Goal: Information Seeking & Learning: Understand process/instructions

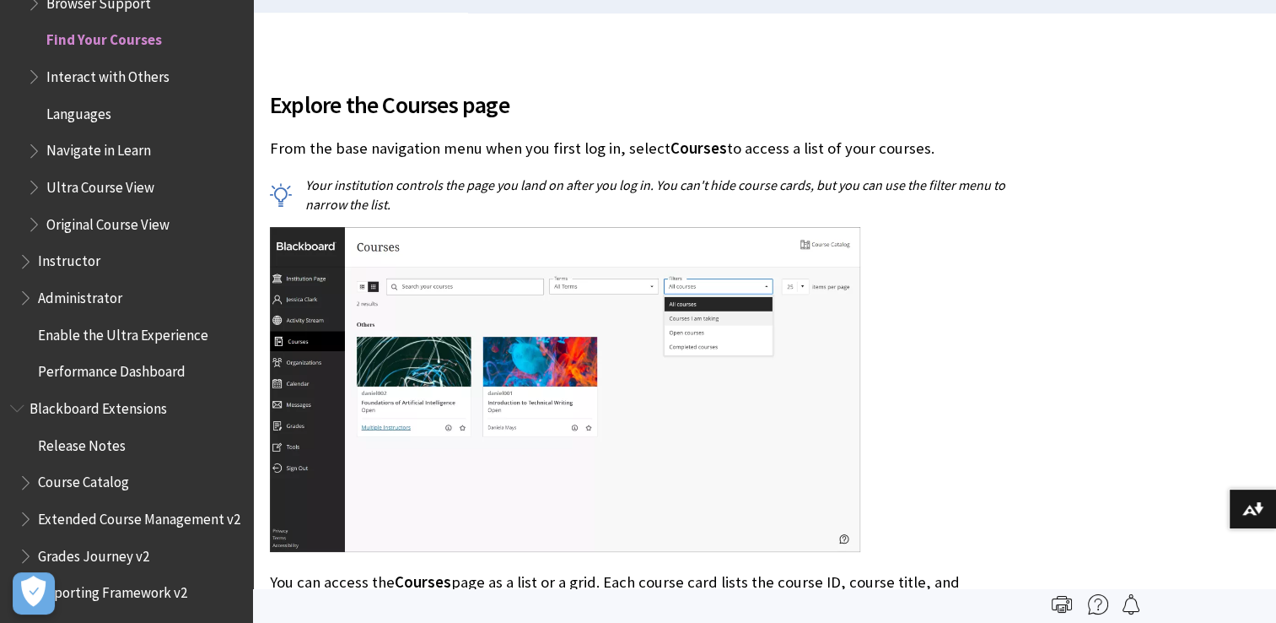
scroll to position [506, 0]
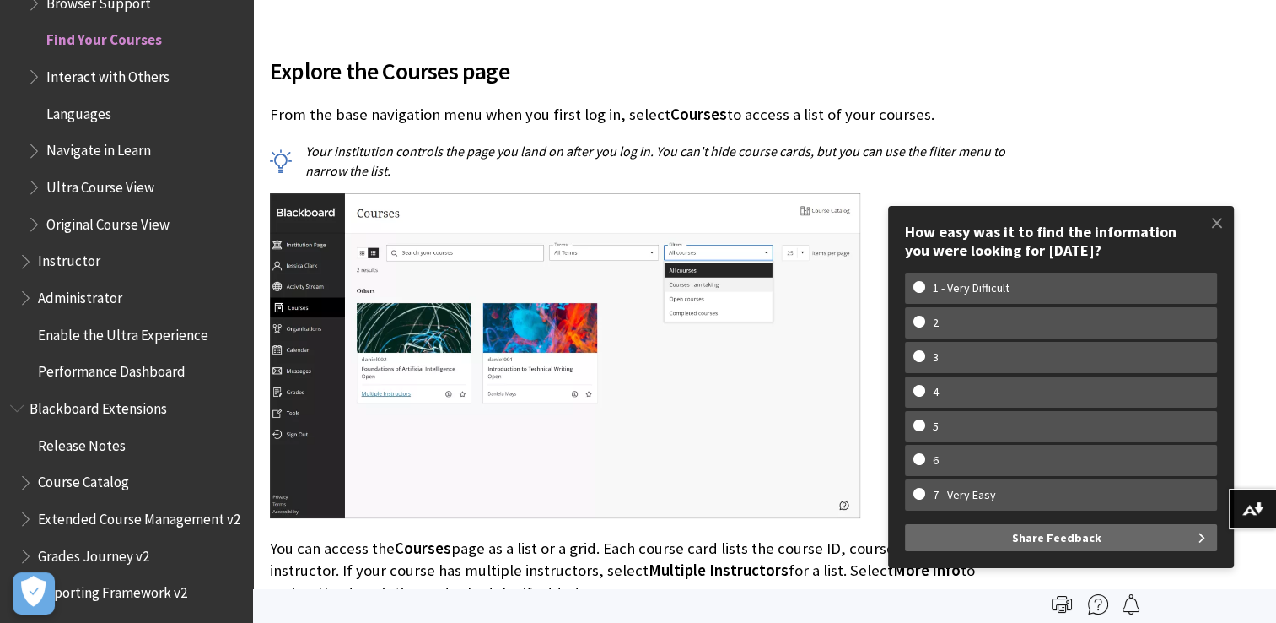
click at [597, 472] on img at bounding box center [565, 355] width 591 height 325
click at [107, 189] on span "Ultra Course View" at bounding box center [100, 184] width 108 height 23
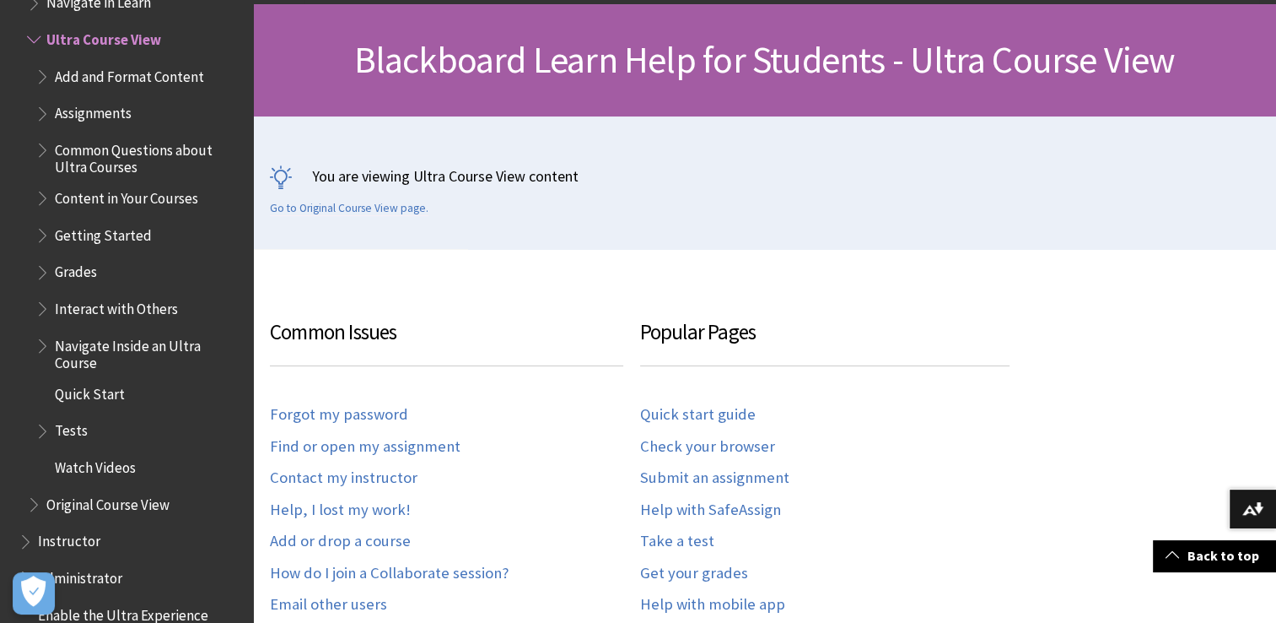
scroll to position [270, 0]
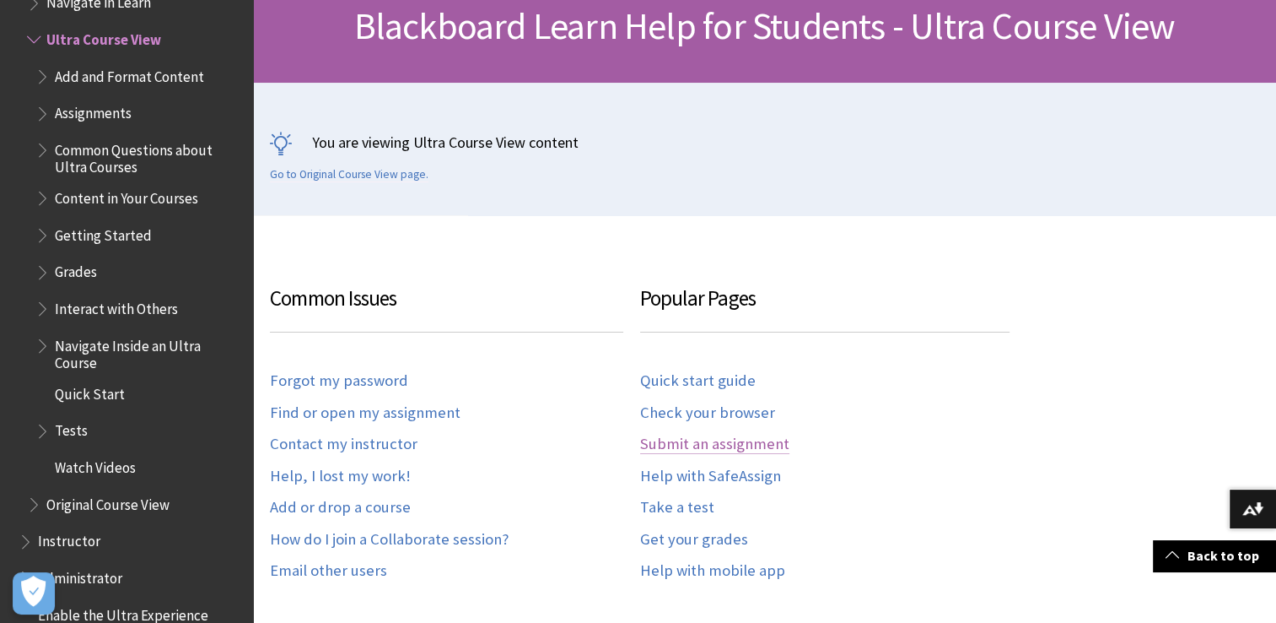
click at [685, 450] on link "Submit an assignment" at bounding box center [714, 443] width 149 height 19
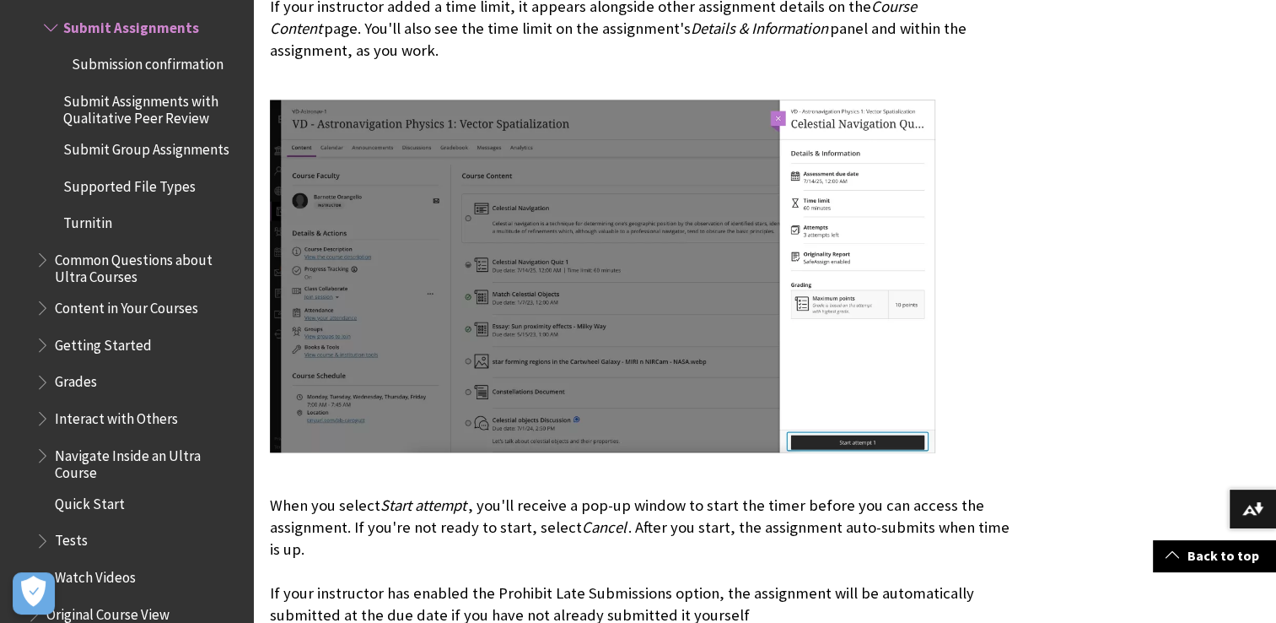
scroll to position [2328, 0]
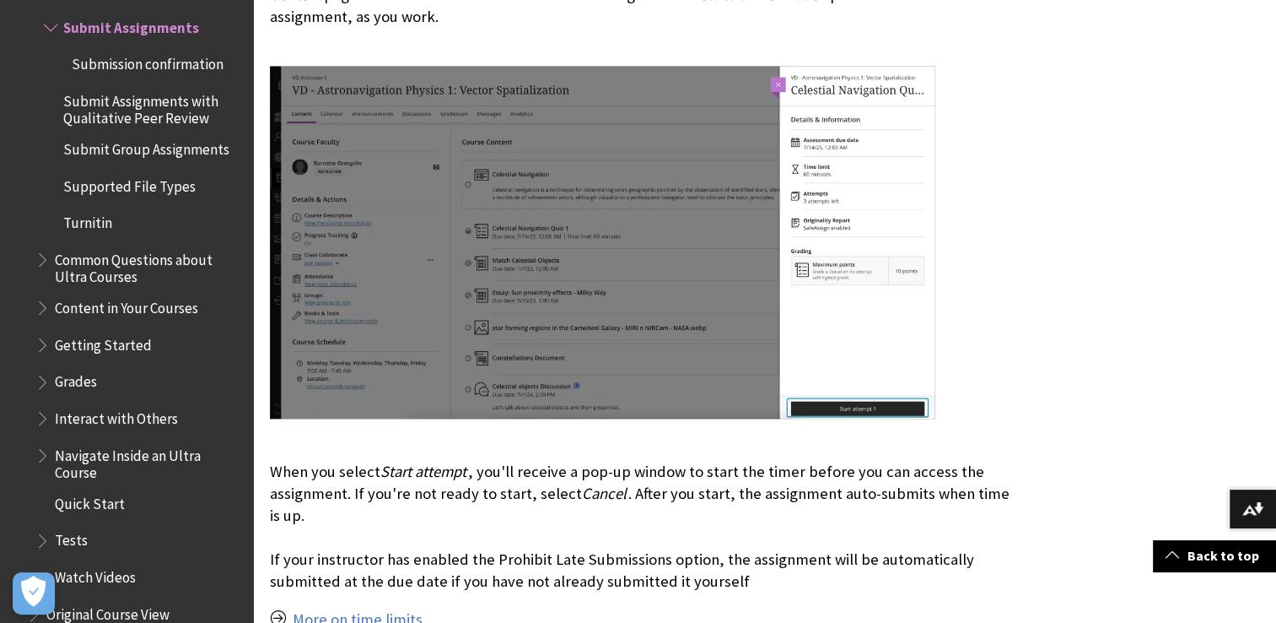
click at [116, 69] on span "Submission confirmation" at bounding box center [148, 61] width 152 height 23
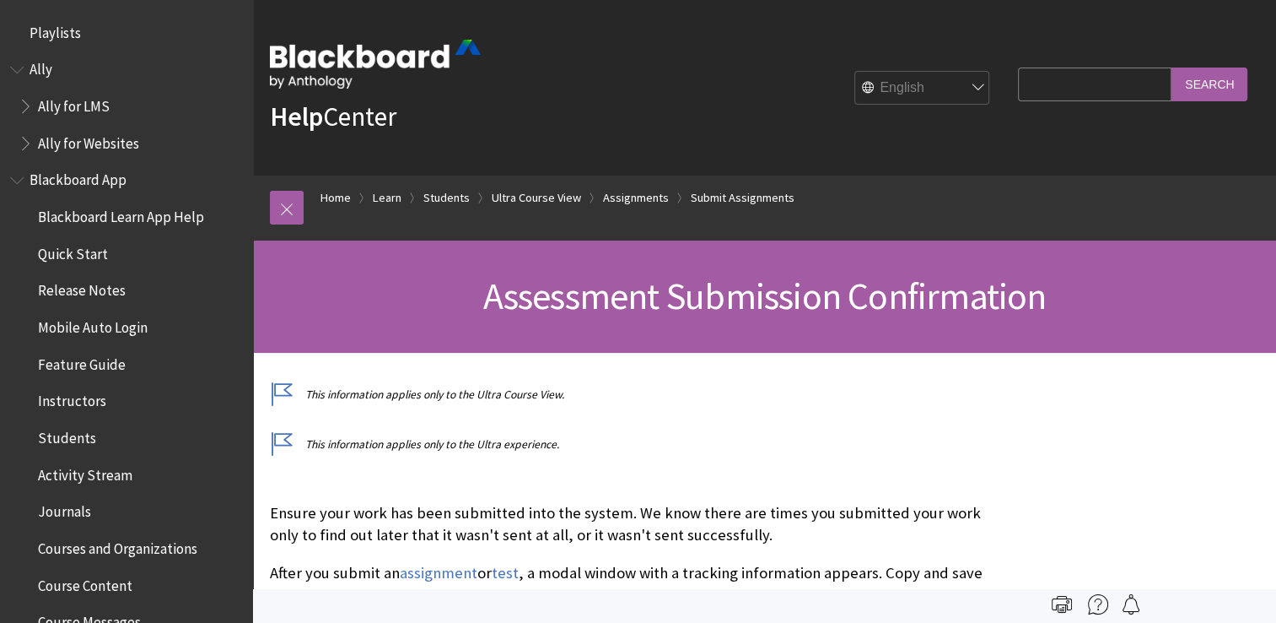
scroll to position [2365, 0]
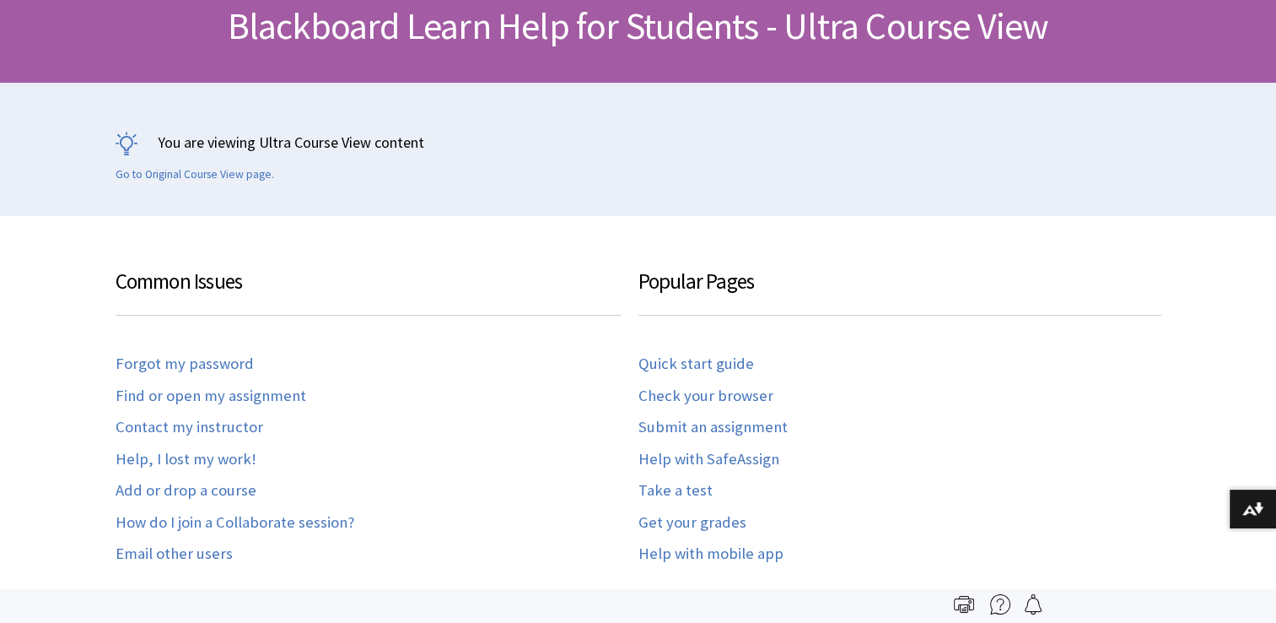
scroll to position [1956, 0]
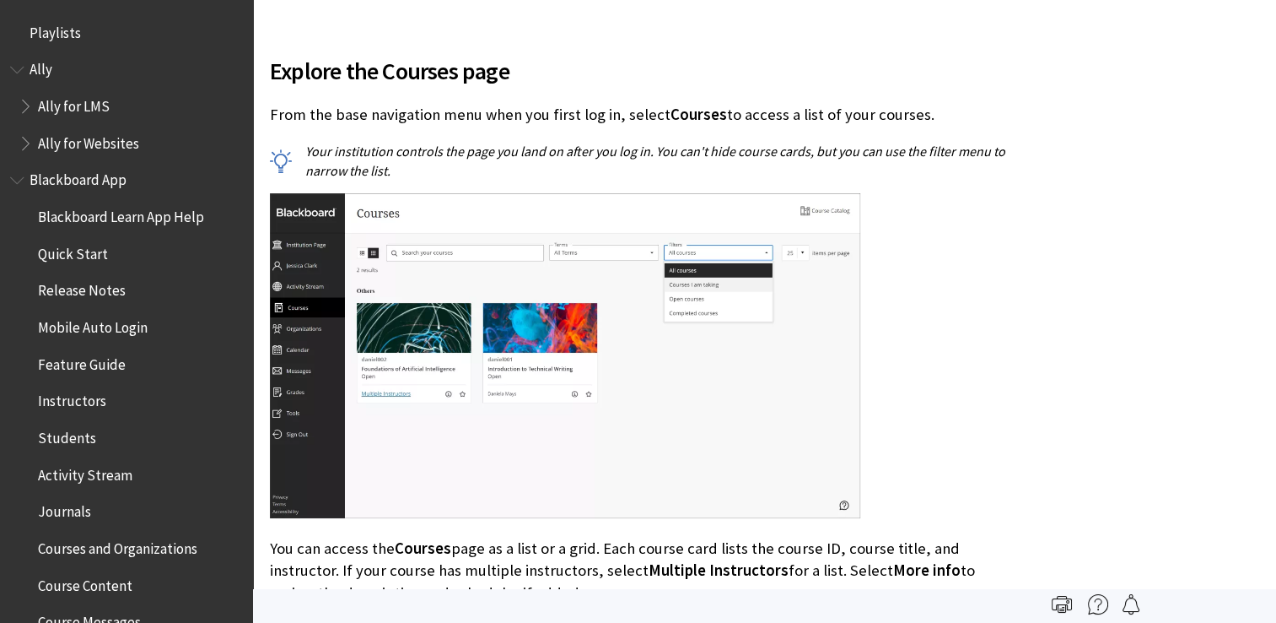
scroll to position [1809, 0]
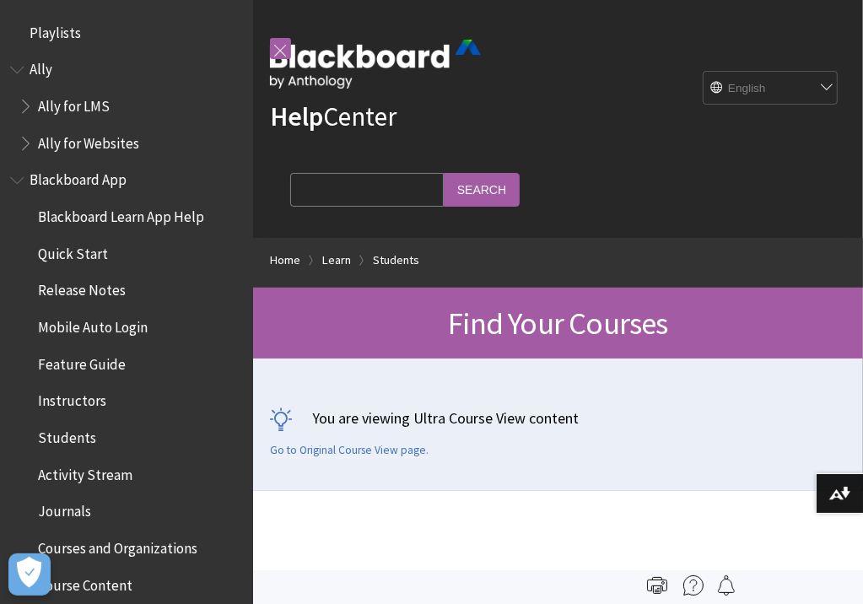
scroll to position [1809, 0]
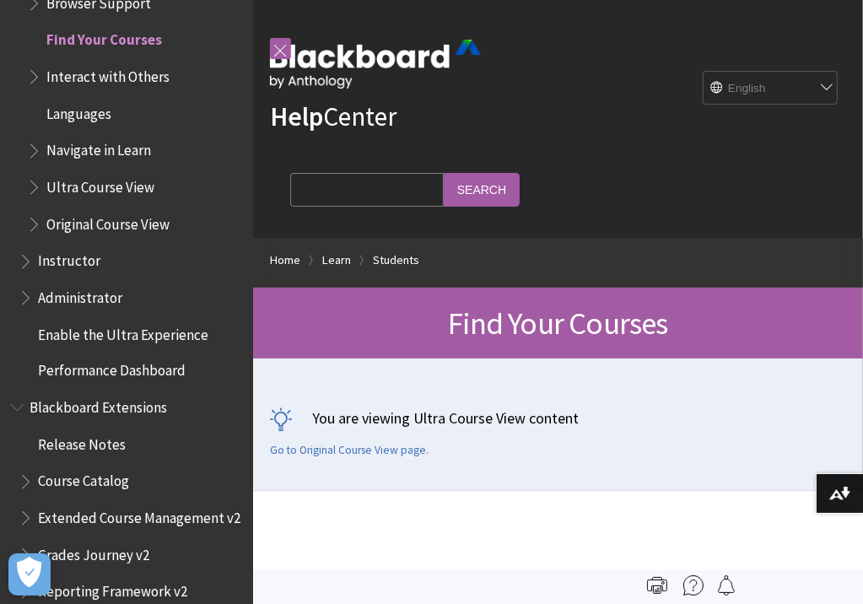
click at [364, 193] on input "Search Query" at bounding box center [367, 189] width 154 height 33
click at [66, 368] on span "Performance Dashboard" at bounding box center [112, 369] width 148 height 23
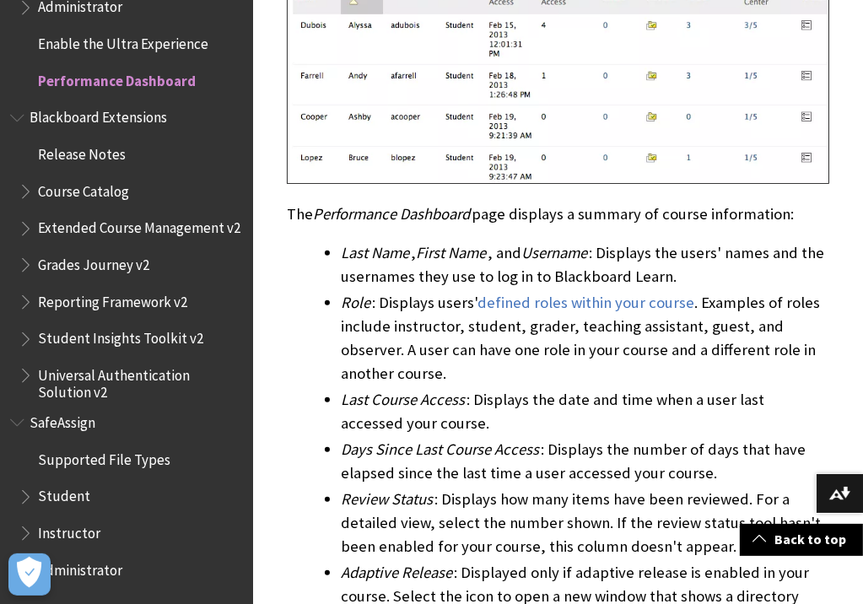
scroll to position [810, 0]
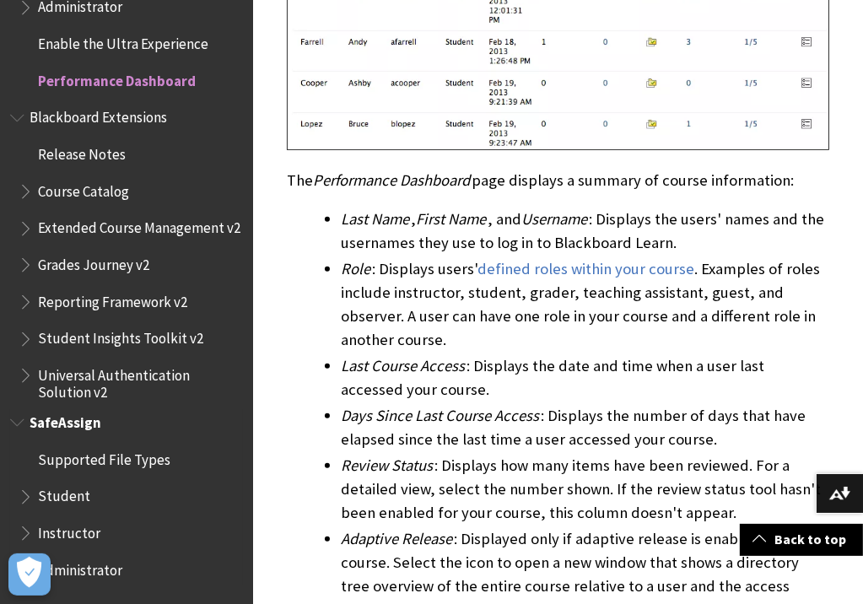
click at [40, 528] on span "Instructor" at bounding box center [69, 531] width 62 height 23
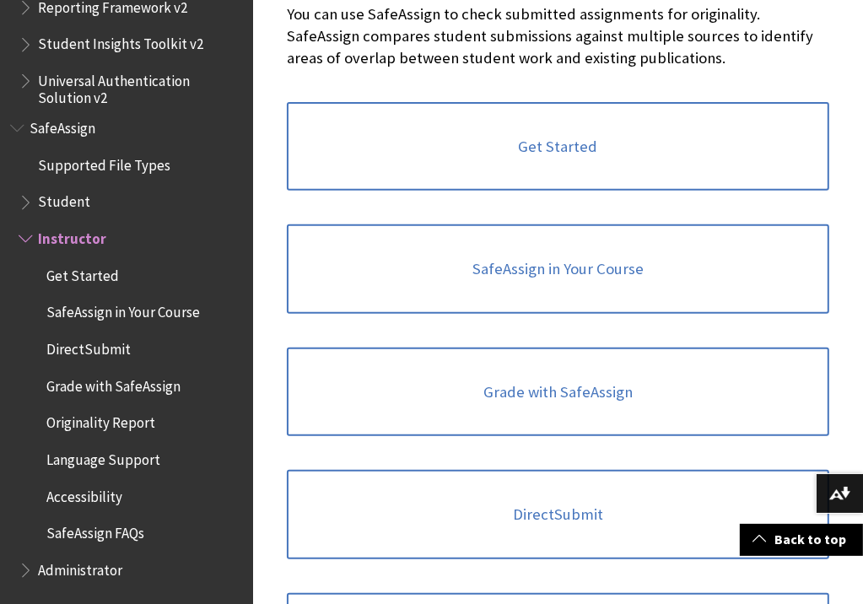
scroll to position [607, 0]
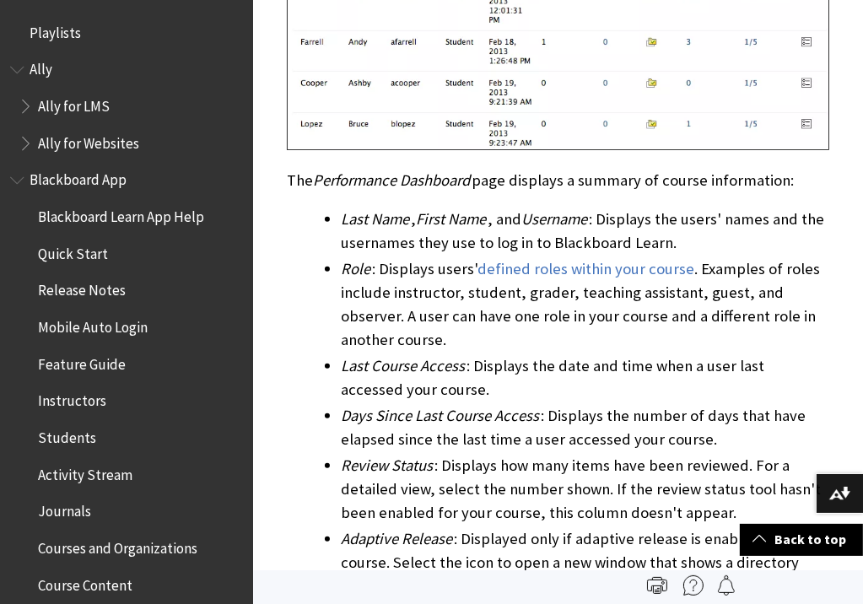
scroll to position [1742, 0]
